Goal: Navigation & Orientation: Find specific page/section

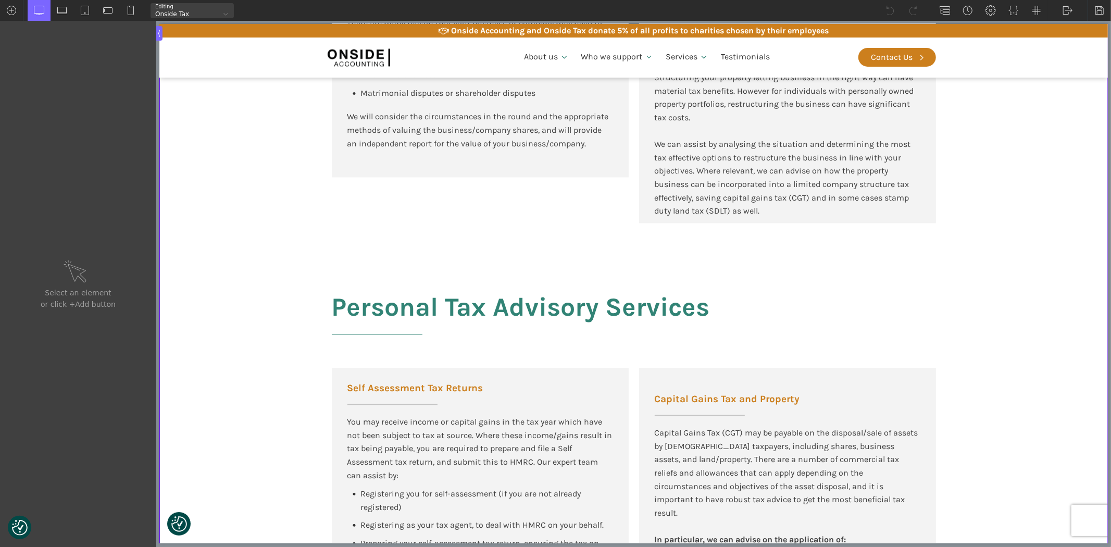
scroll to position [1852, 0]
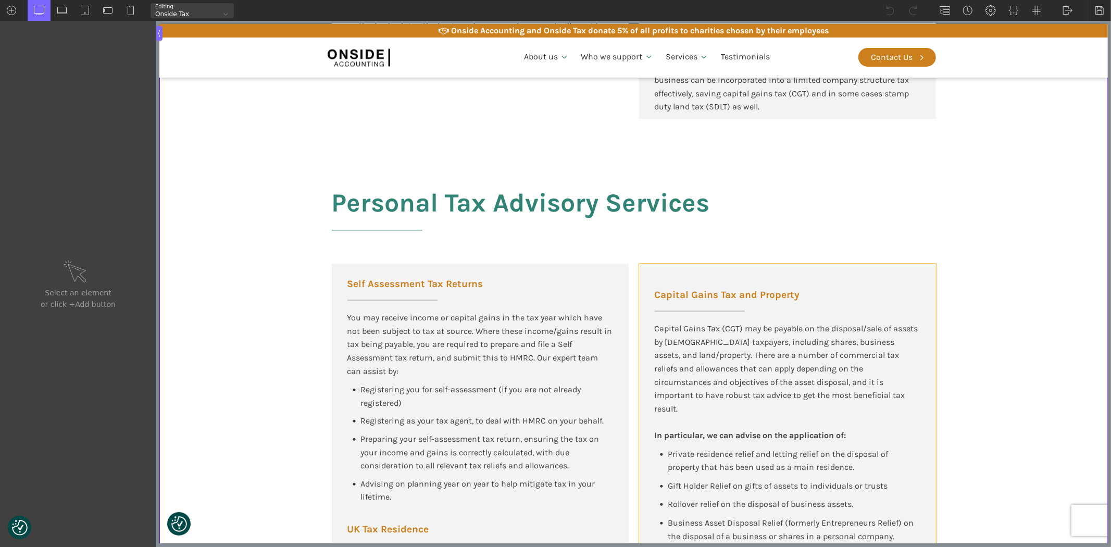
click at [656, 277] on div "Capital Gains Tax and Property Capital Gains Tax (CGT) may be payable on the di…" at bounding box center [787, 450] width 297 height 373
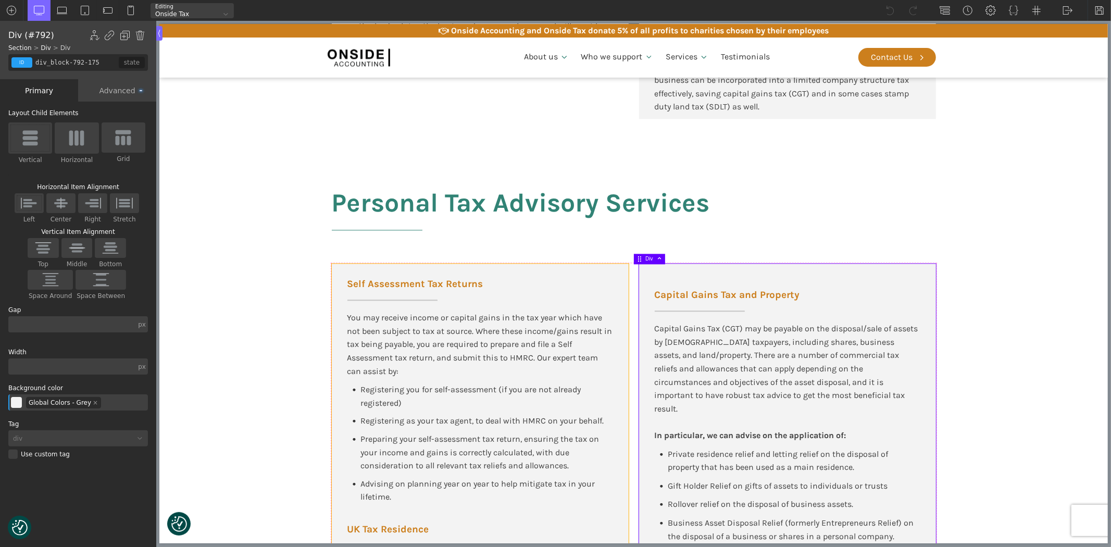
click at [555, 271] on div "Self Assessment Tax Returns You may receive income or capital gains in the tax …" at bounding box center [479, 484] width 297 height 440
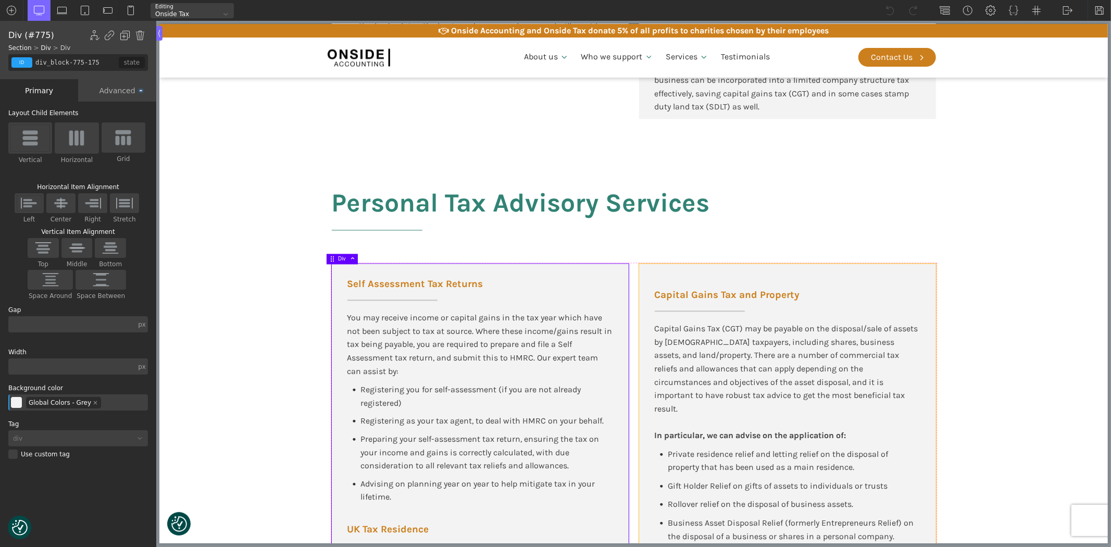
click at [671, 275] on div "Capital Gains Tax and Property Capital Gains Tax (CGT) may be payable on the di…" at bounding box center [787, 450] width 297 height 373
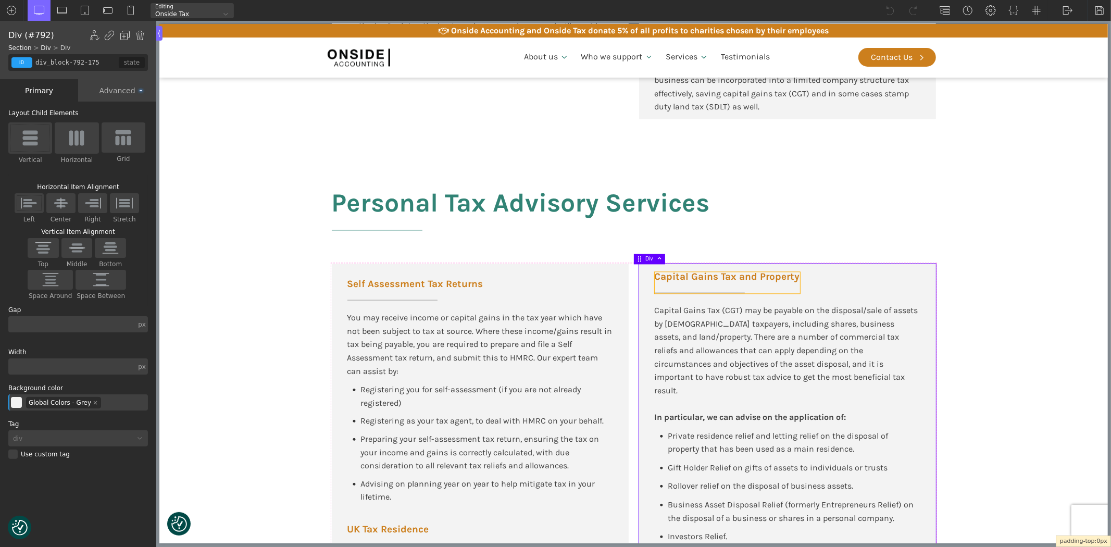
drag, startPoint x: 669, startPoint y: 280, endPoint x: 670, endPoint y: 271, distance: 8.4
click at [988, 312] on section "Personal Tax Advisory Services Self Assessment Tax Returns You may receive inco…" at bounding box center [633, 426] width 949 height 595
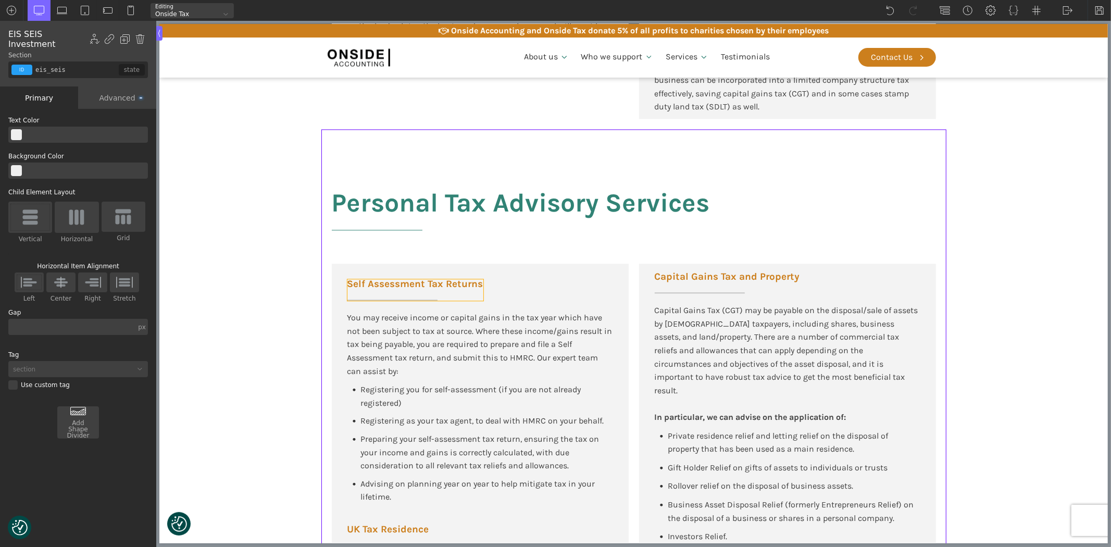
click at [420, 285] on span "Self Assessment Tax Returns" at bounding box center [415, 284] width 136 height 10
type input "headline-749-175"
type input "left-underline"
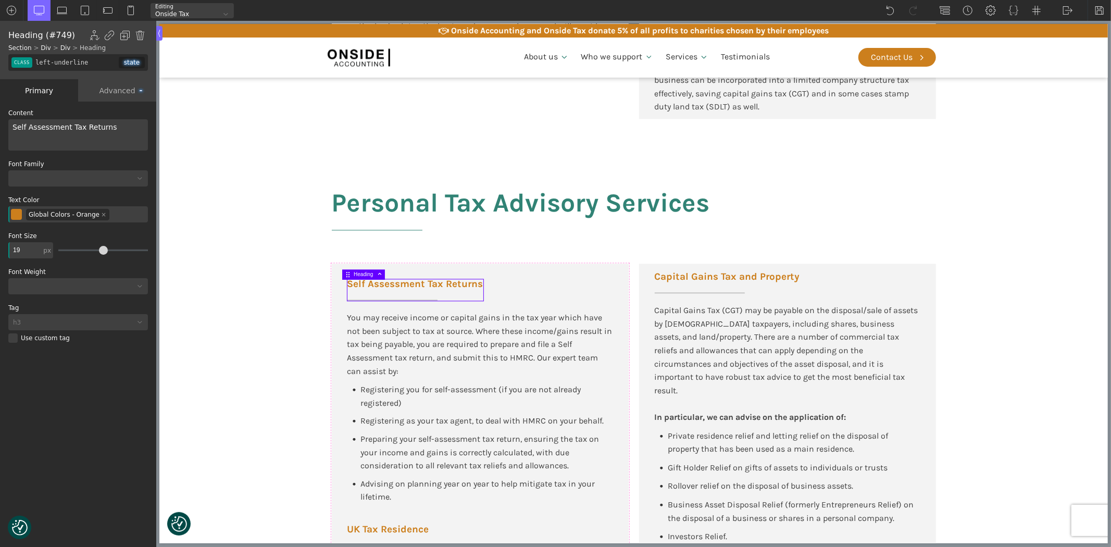
click at [491, 274] on div "Self Assessment Tax Returns You may receive income or capital gains in the tax …" at bounding box center [479, 484] width 297 height 440
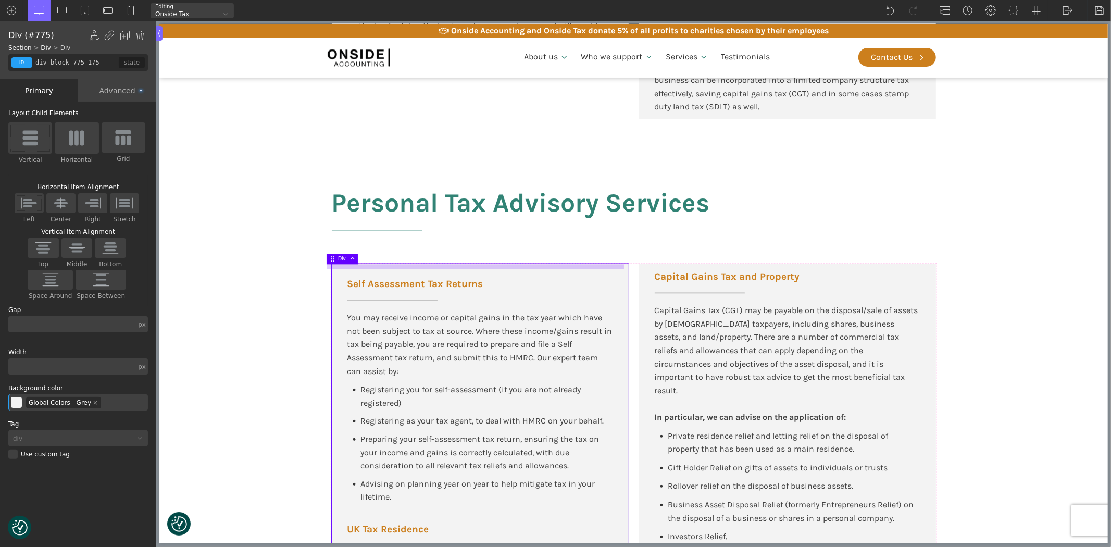
click at [494, 268] on div at bounding box center [475, 266] width 297 height 5
click at [494, 281] on div "Self Assessment Tax Returns You may receive income or capital gains in the tax …" at bounding box center [479, 484] width 297 height 441
click at [495, 269] on div "Self Assessment Tax Returns You may receive income or capital gains in the tax …" at bounding box center [479, 484] width 297 height 441
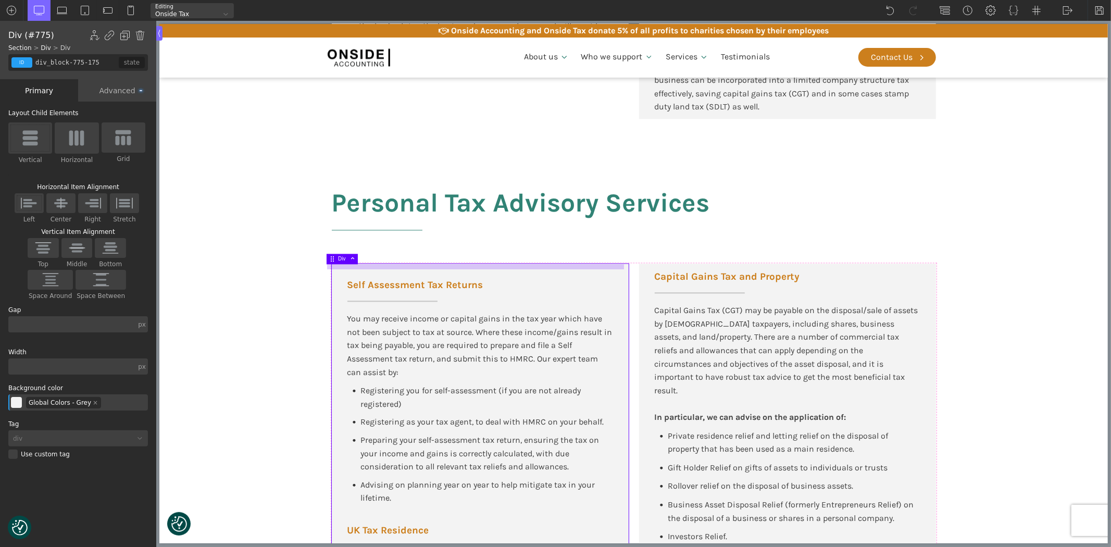
click at [497, 264] on div at bounding box center [475, 266] width 297 height 5
drag, startPoint x: 497, startPoint y: 262, endPoint x: 506, endPoint y: 257, distance: 10.3
click at [836, 272] on div "Capital Gains Tax and Property Capital Gains Tax (CGT) may be payable on the di…" at bounding box center [787, 441] width 297 height 355
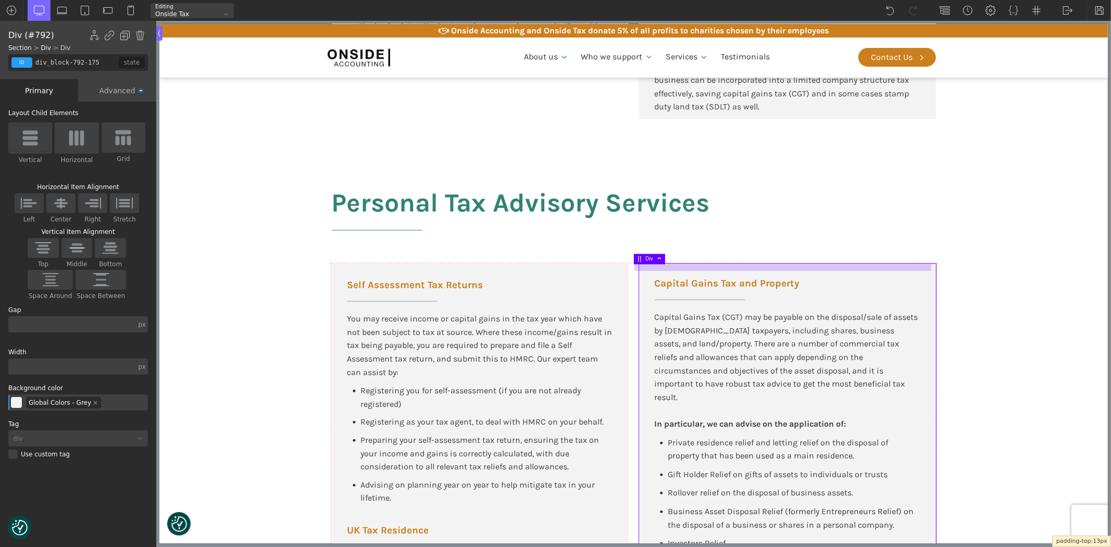
drag, startPoint x: 825, startPoint y: 266, endPoint x: 824, endPoint y: 273, distance: 6.8
click at [1012, 289] on section "Personal Tax Advisory Services Self Assessment Tax Returns You may receive inco…" at bounding box center [633, 427] width 949 height 596
type input "eis_seis"
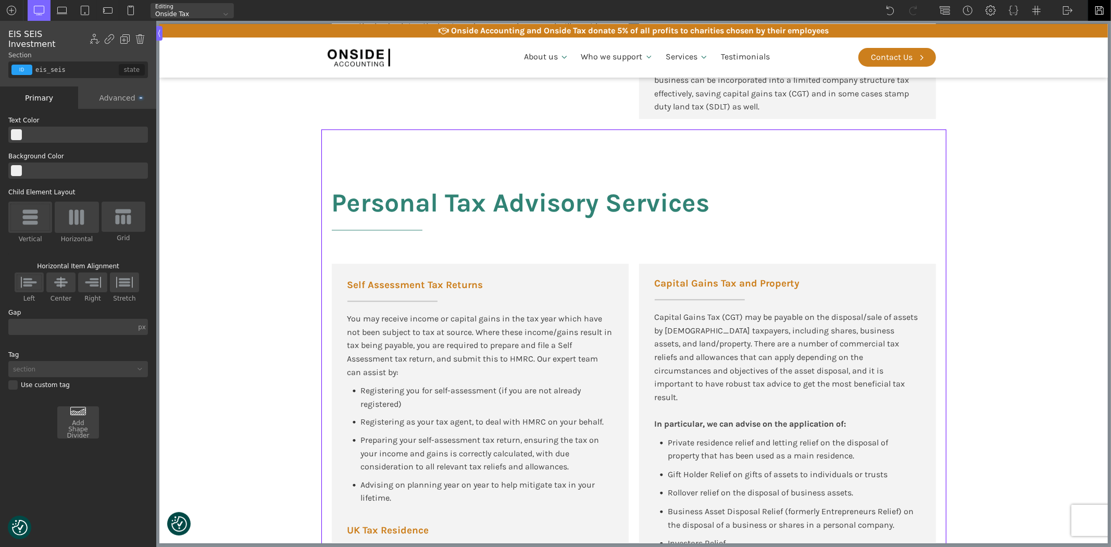
click at [1102, 9] on img at bounding box center [1100, 10] width 10 height 10
click at [1098, 8] on img at bounding box center [1100, 10] width 10 height 10
click at [1069, 9] on img at bounding box center [1068, 10] width 10 height 10
click at [1071, 25] on link "WP Admin" at bounding box center [1079, 27] width 44 height 17
